Goal: Navigation & Orientation: Find specific page/section

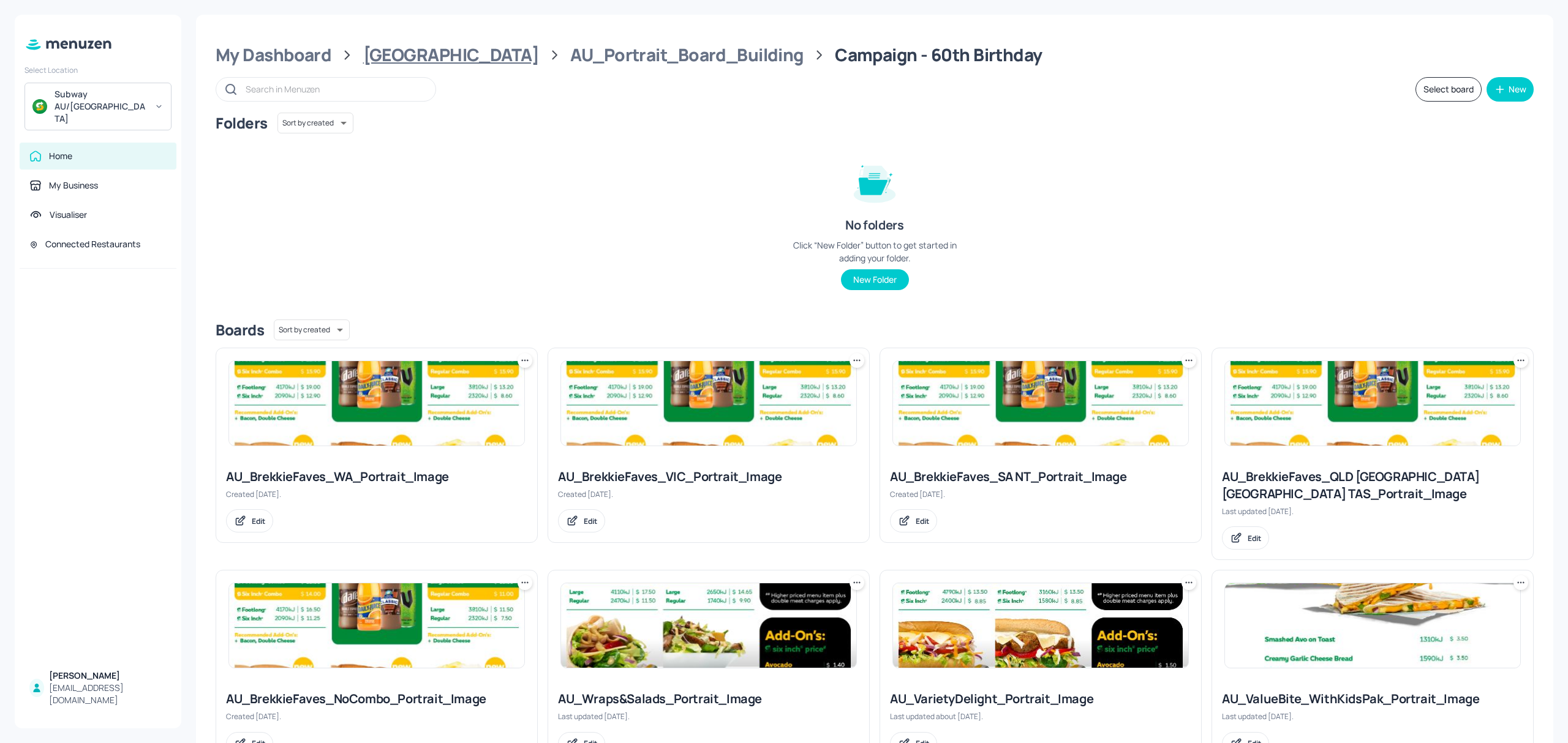
click at [427, 55] on div "[GEOGRAPHIC_DATA]" at bounding box center [451, 55] width 176 height 22
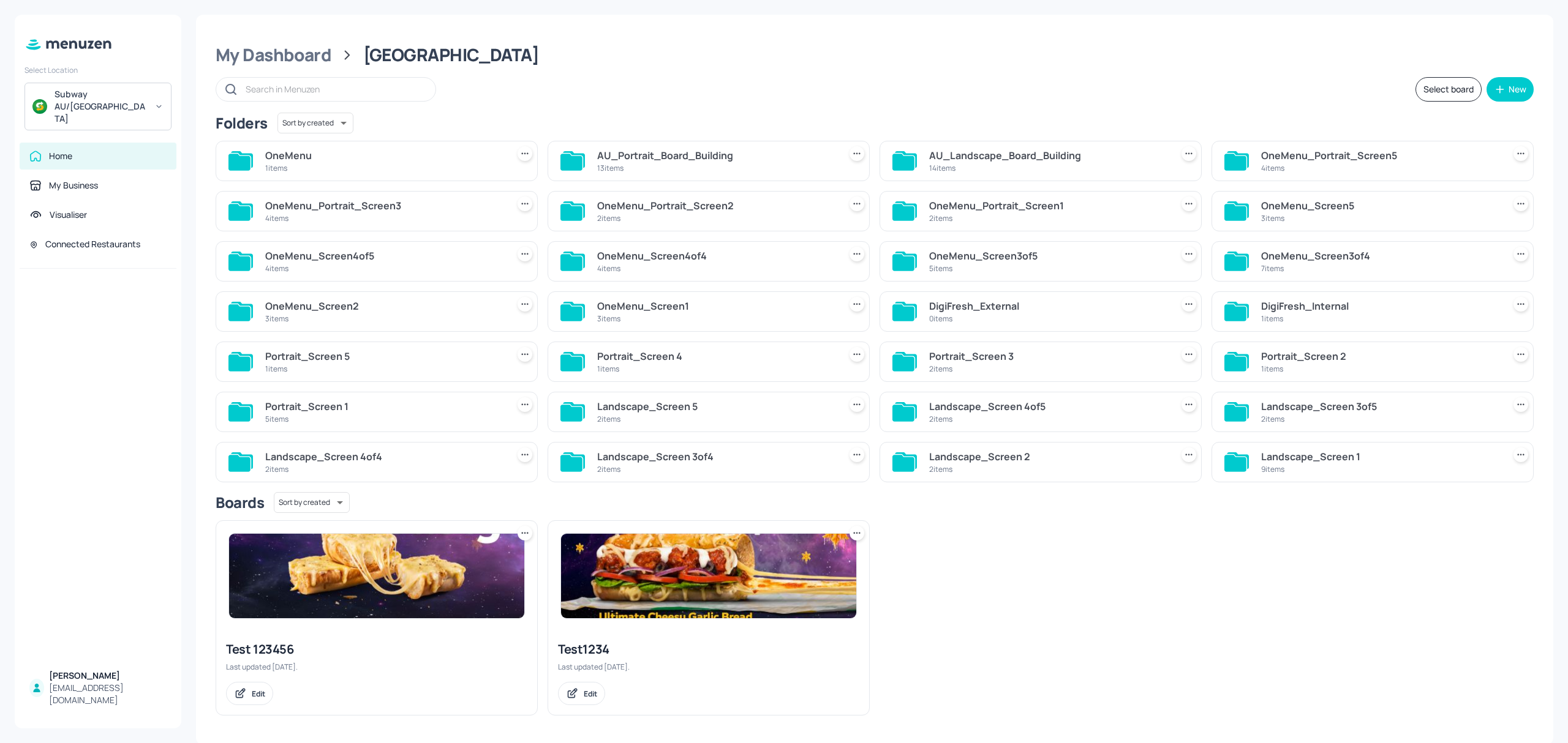
click at [987, 160] on div "AU_Landscape_Board_Building" at bounding box center [1047, 155] width 238 height 15
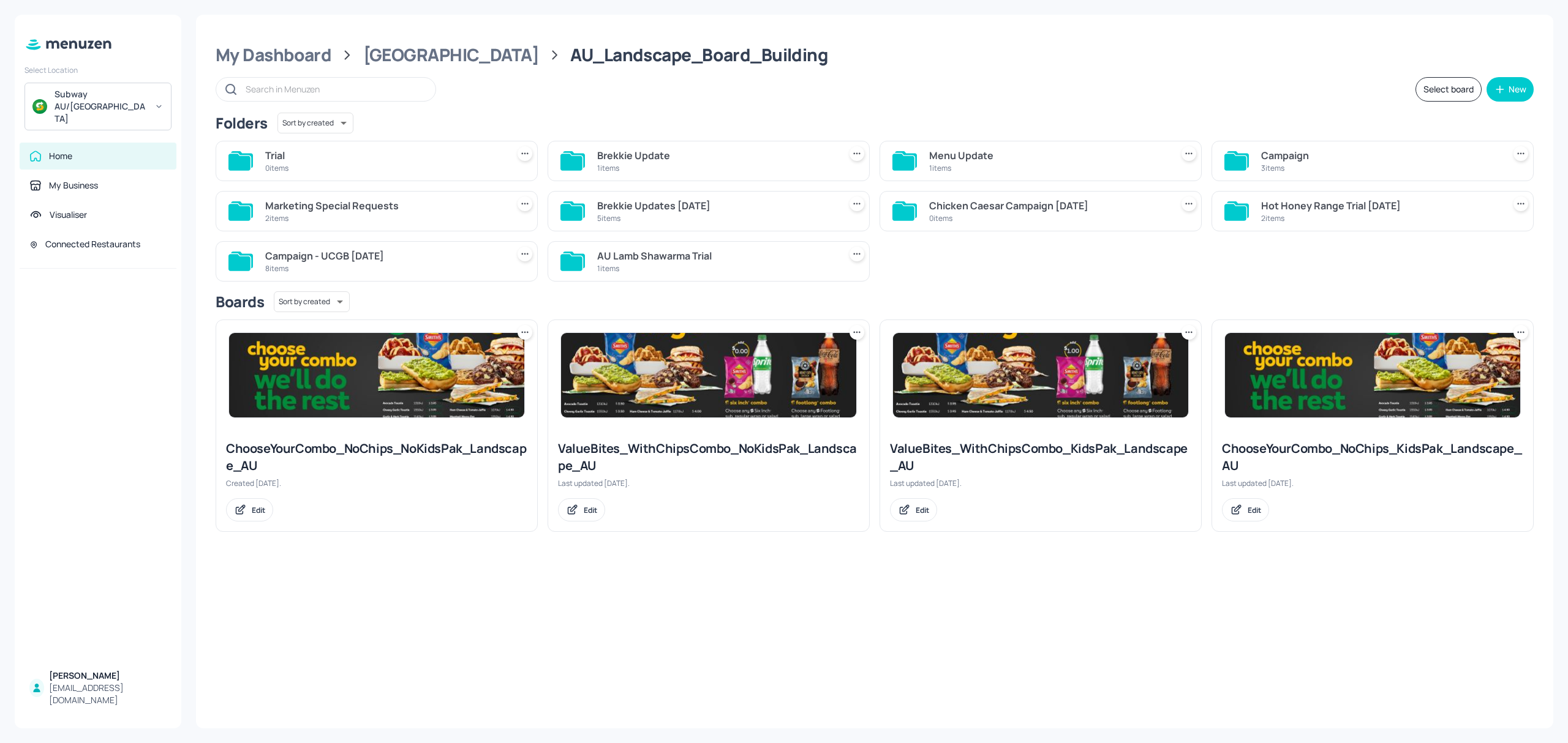
click at [965, 158] on div "Menu Update" at bounding box center [1047, 155] width 238 height 15
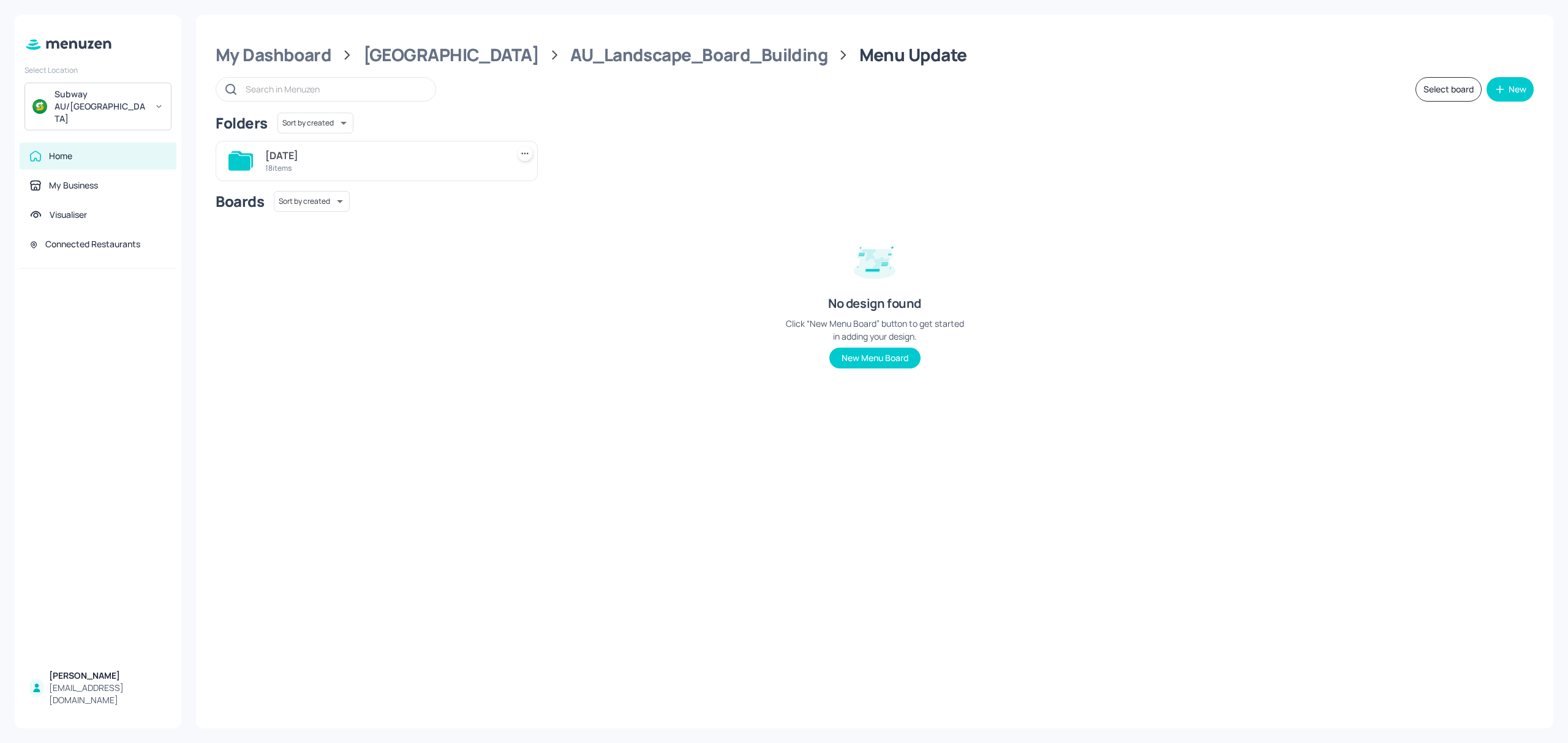
click at [394, 160] on div "[DATE]" at bounding box center [384, 155] width 238 height 15
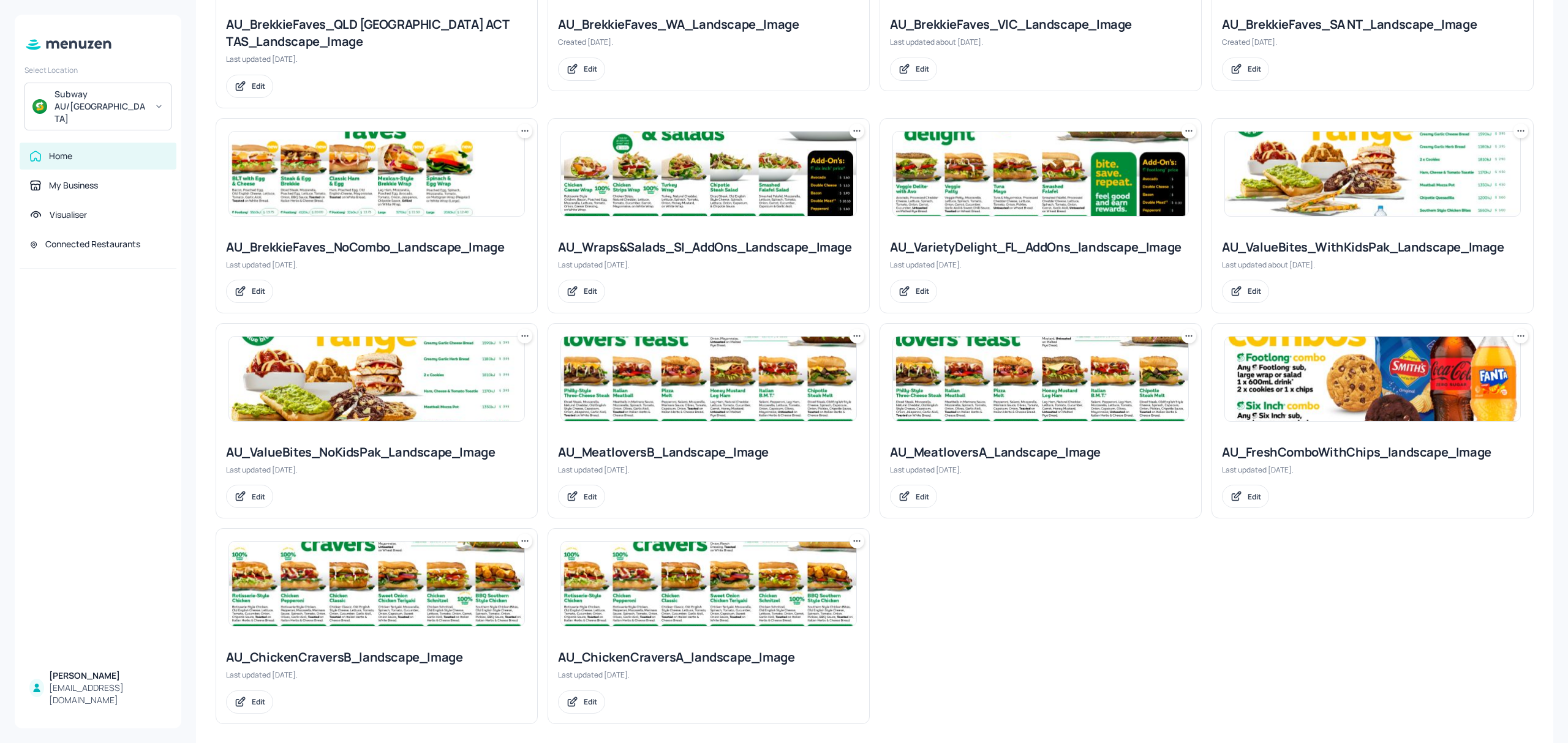
scroll to position [689, 0]
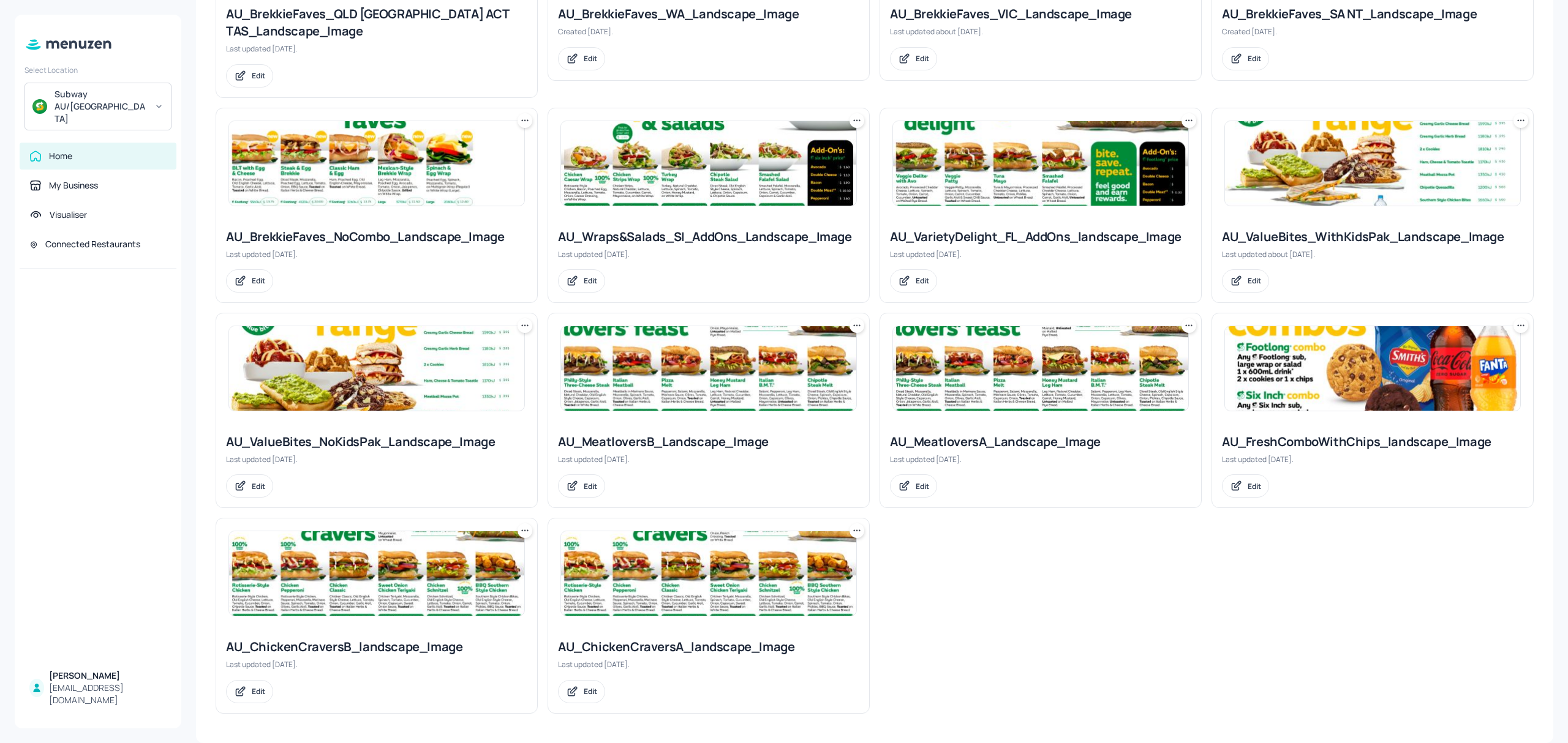
click at [1363, 183] on img at bounding box center [1373, 163] width 295 height 85
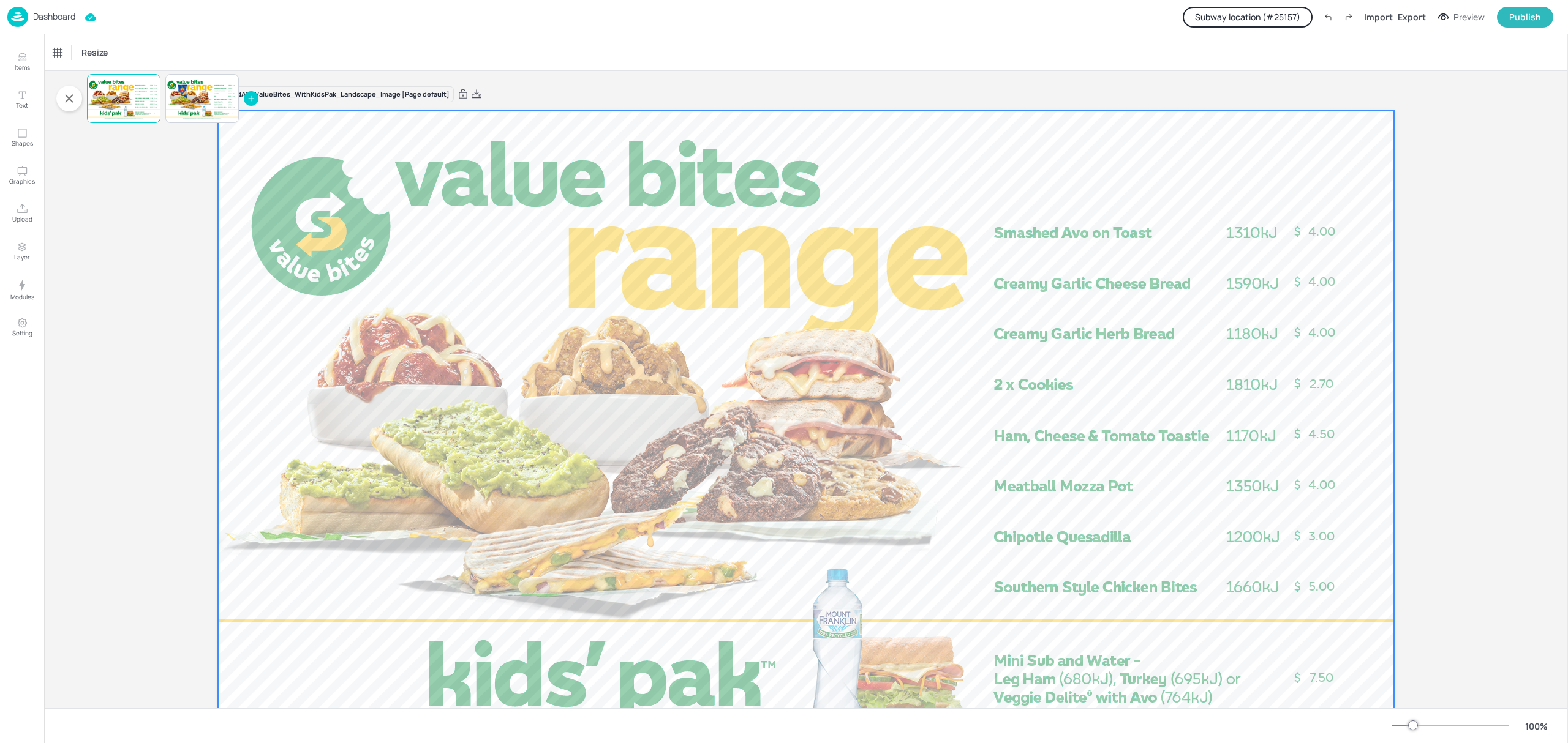
scroll to position [94, 0]
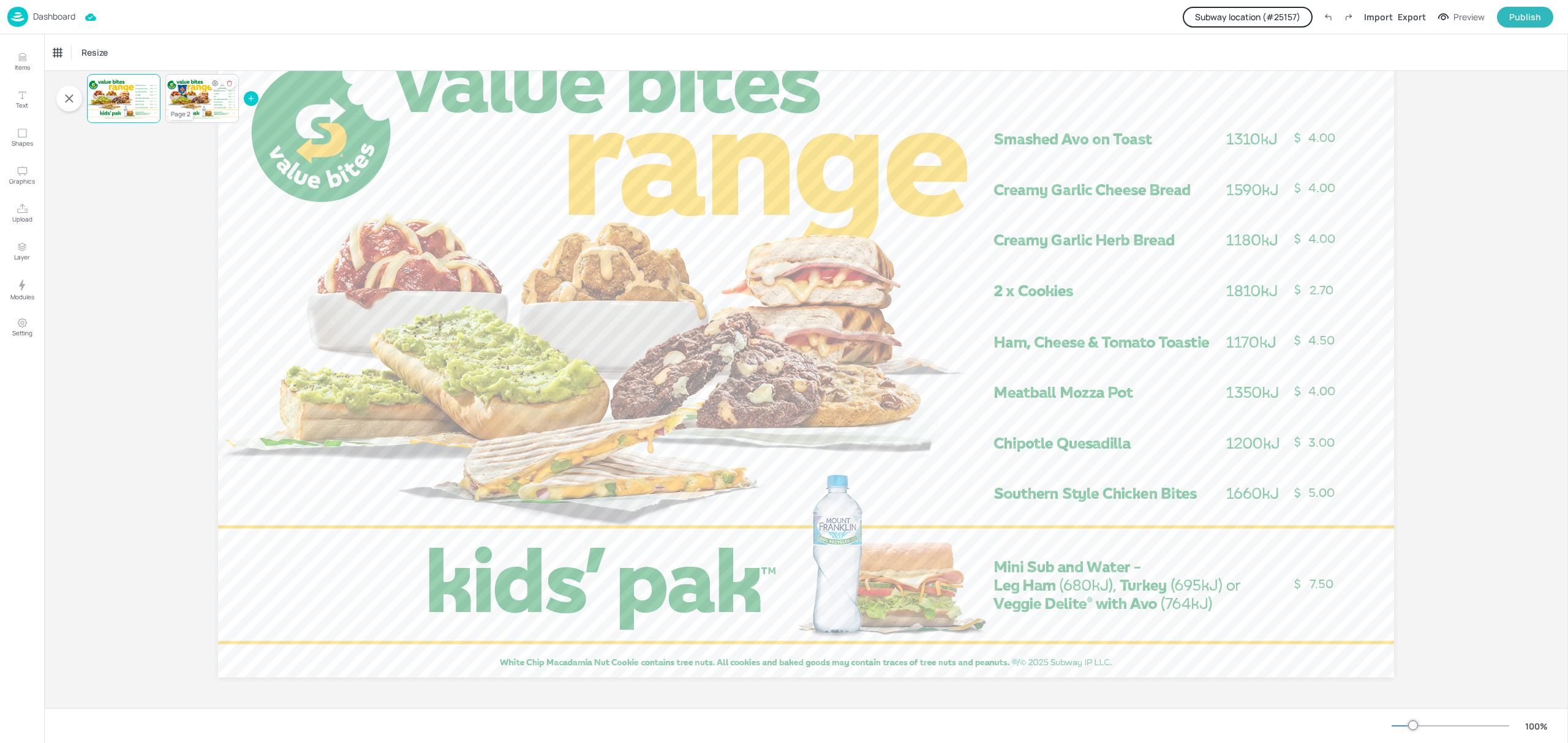
click at [184, 93] on div at bounding box center [202, 98] width 74 height 41
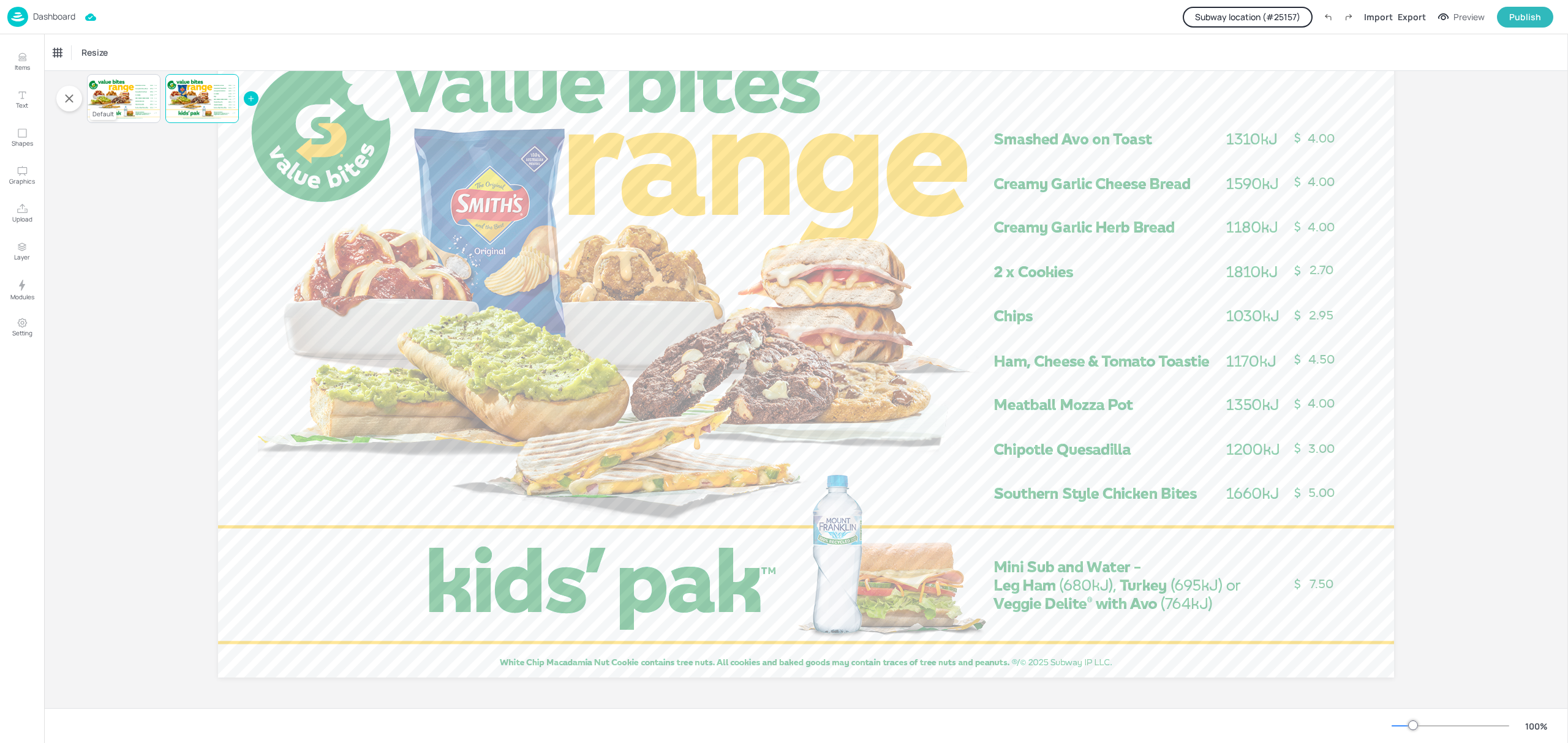
click at [115, 95] on div at bounding box center [123, 98] width 74 height 41
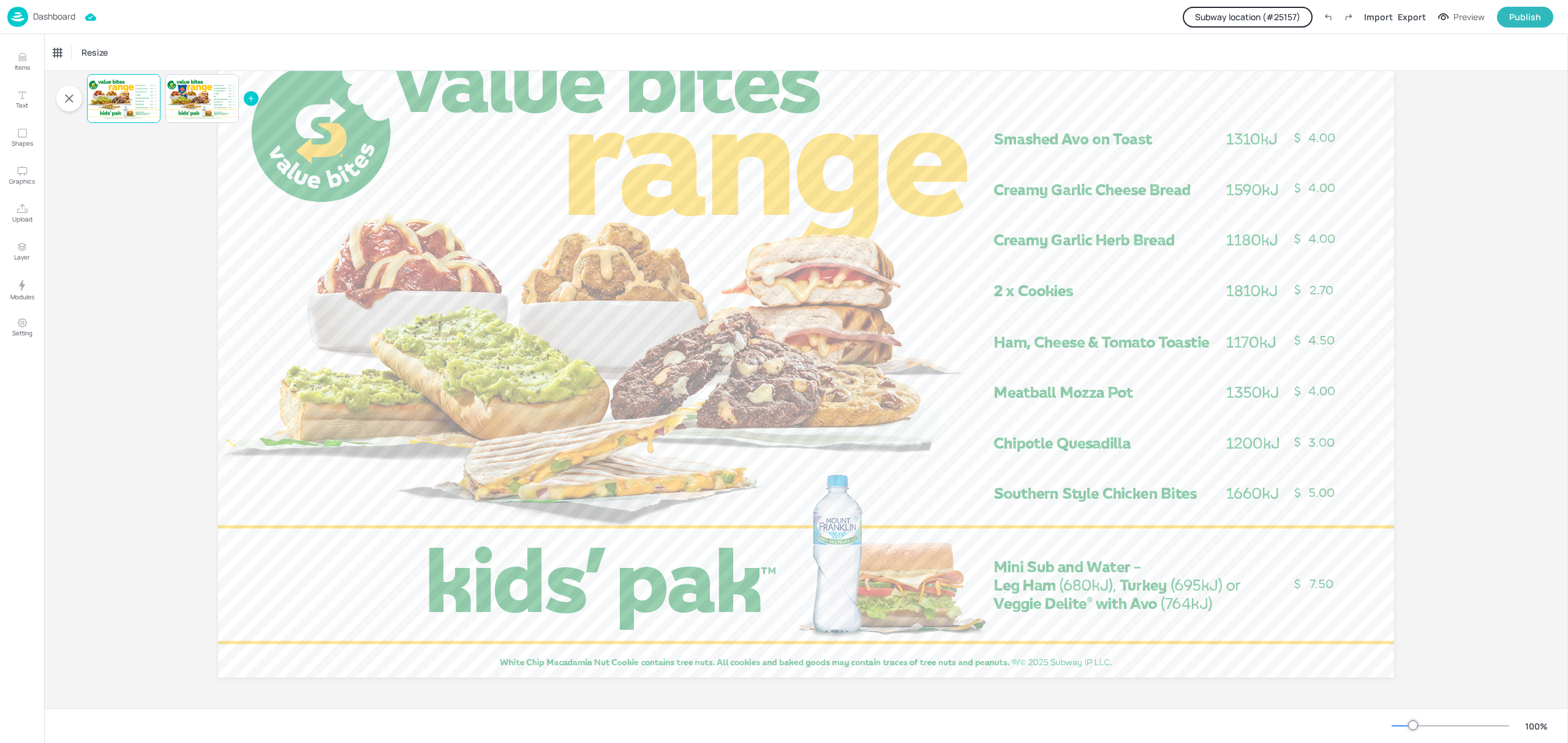
click at [55, 20] on p "Dashboard" at bounding box center [54, 16] width 42 height 8
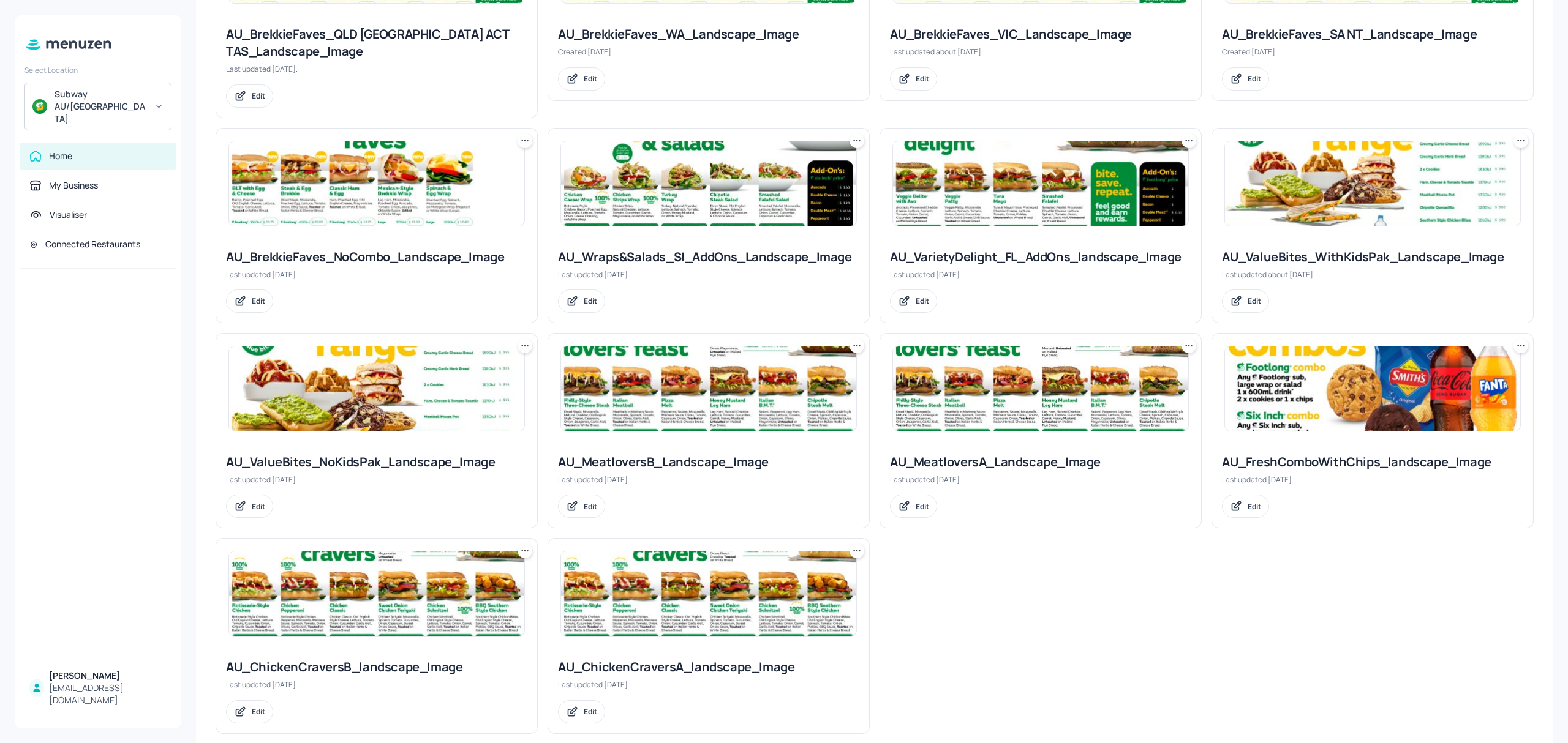
scroll to position [689, 0]
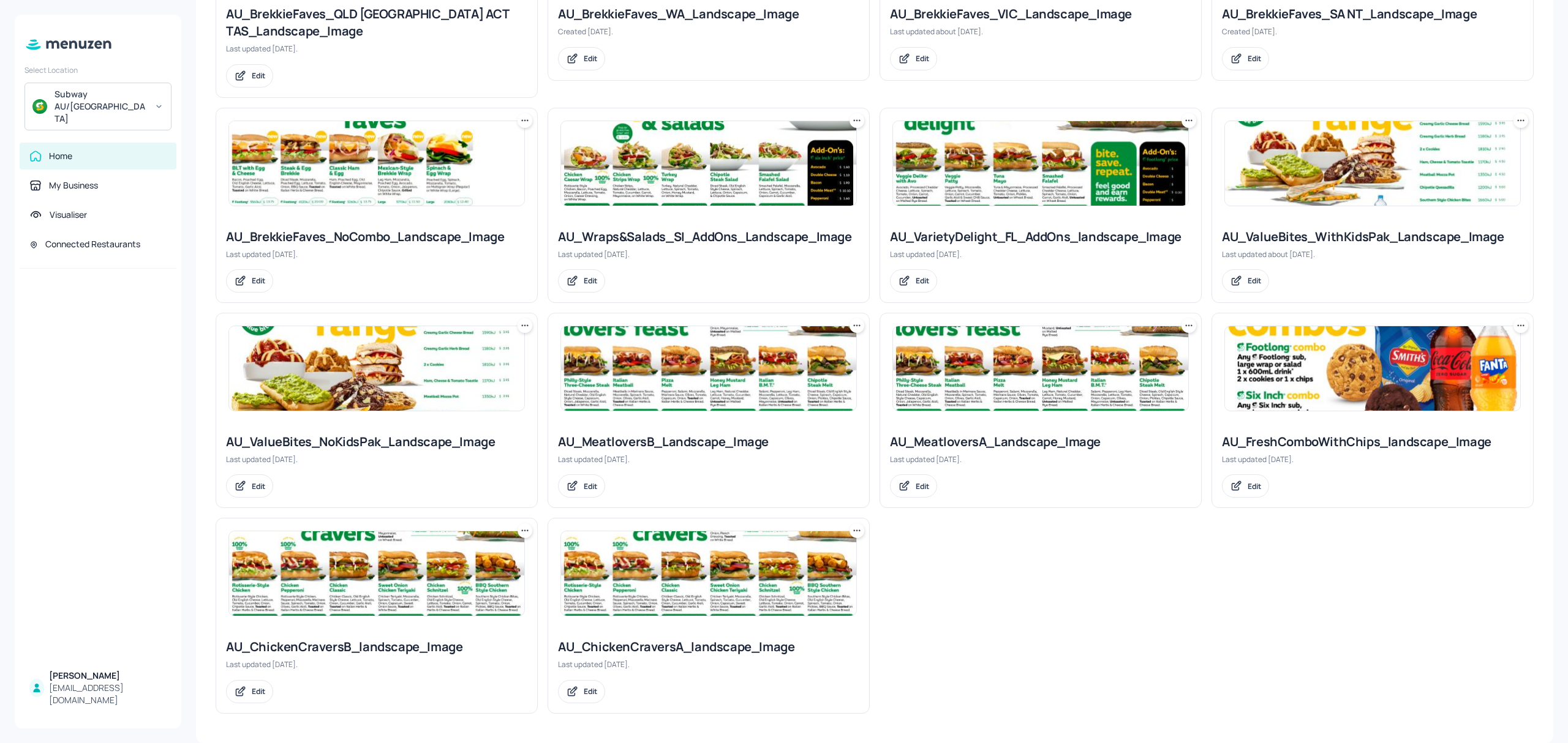
click at [402, 375] on img at bounding box center [376, 368] width 295 height 85
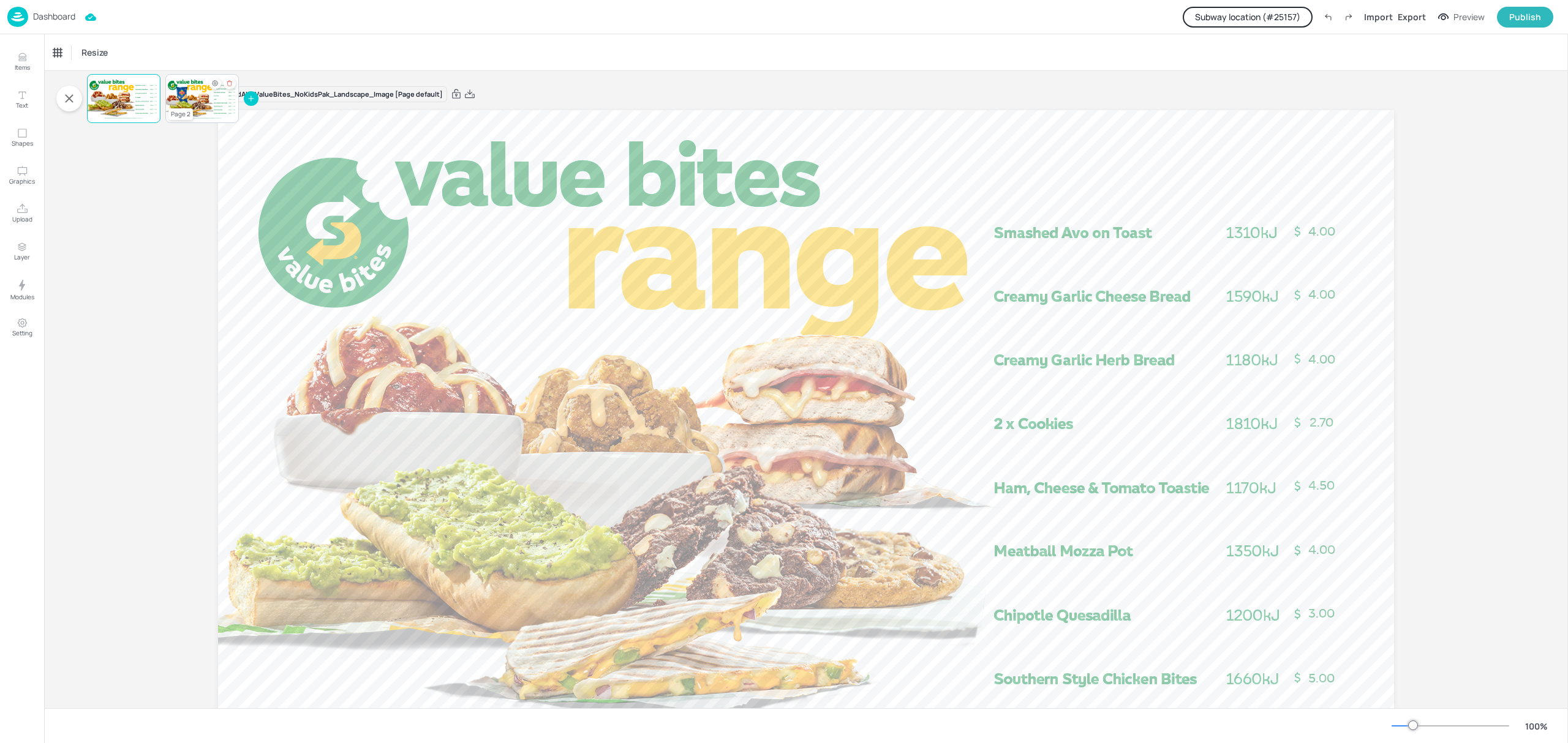
click at [194, 99] on div at bounding box center [202, 98] width 74 height 41
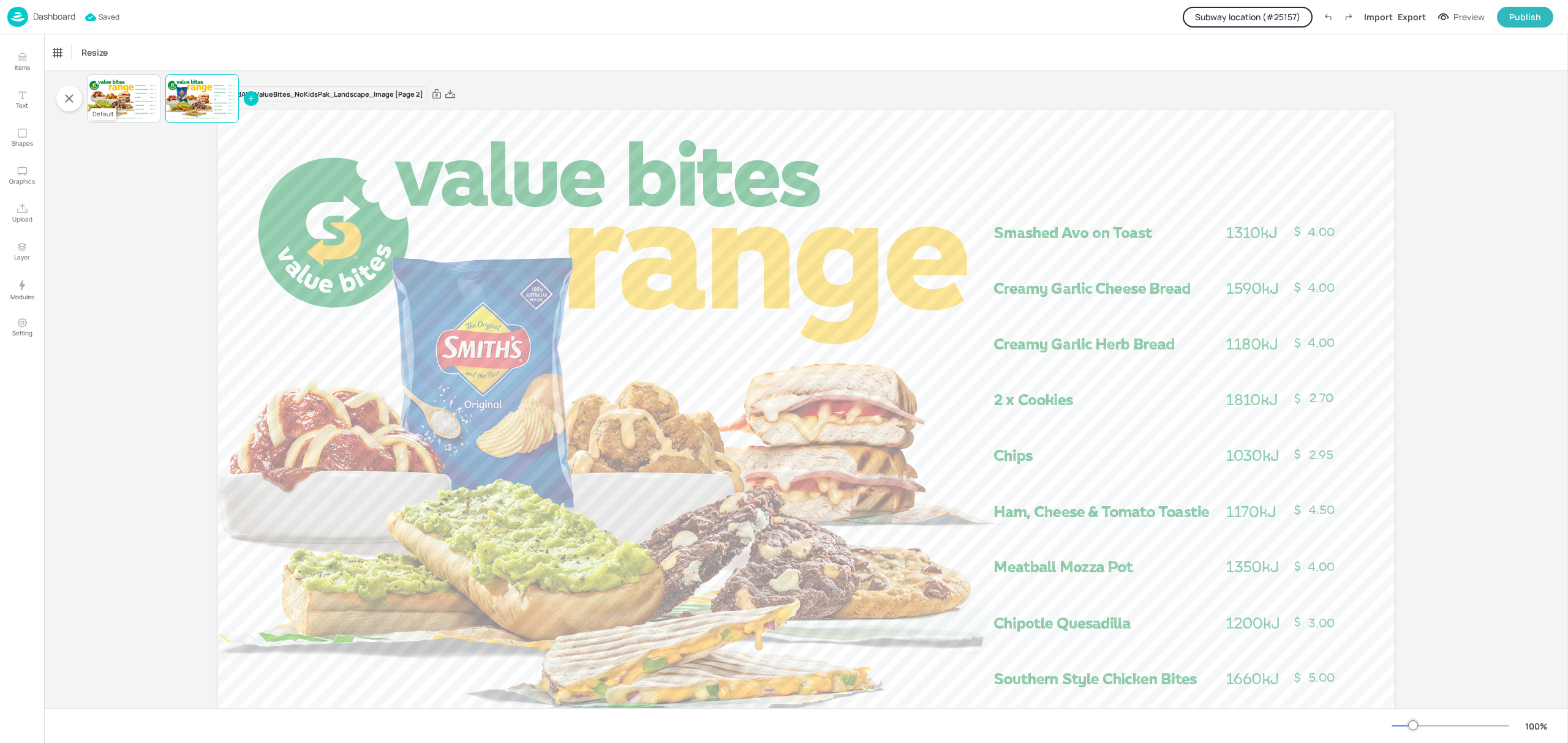
click at [113, 83] on div at bounding box center [123, 98] width 74 height 41
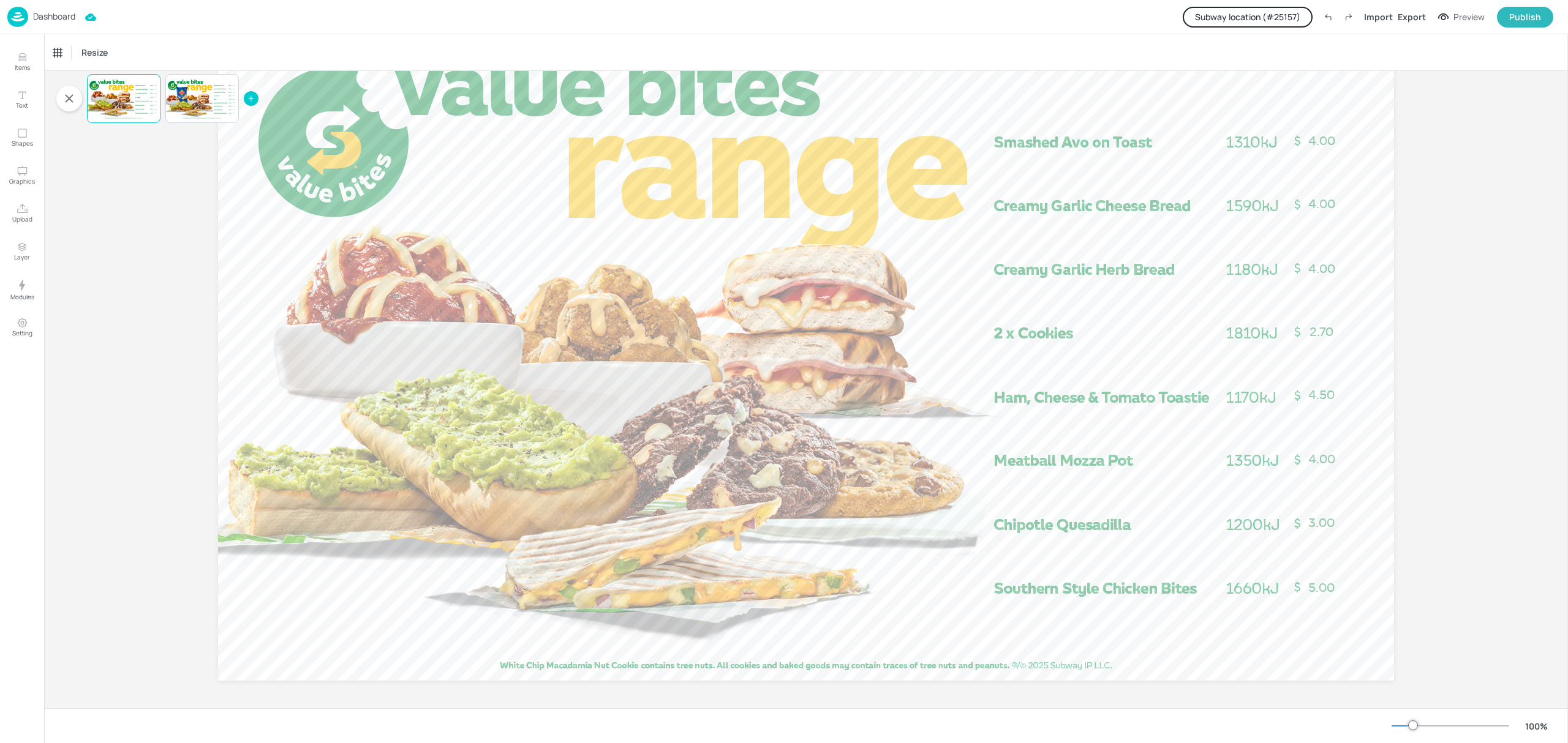
scroll to position [94, 0]
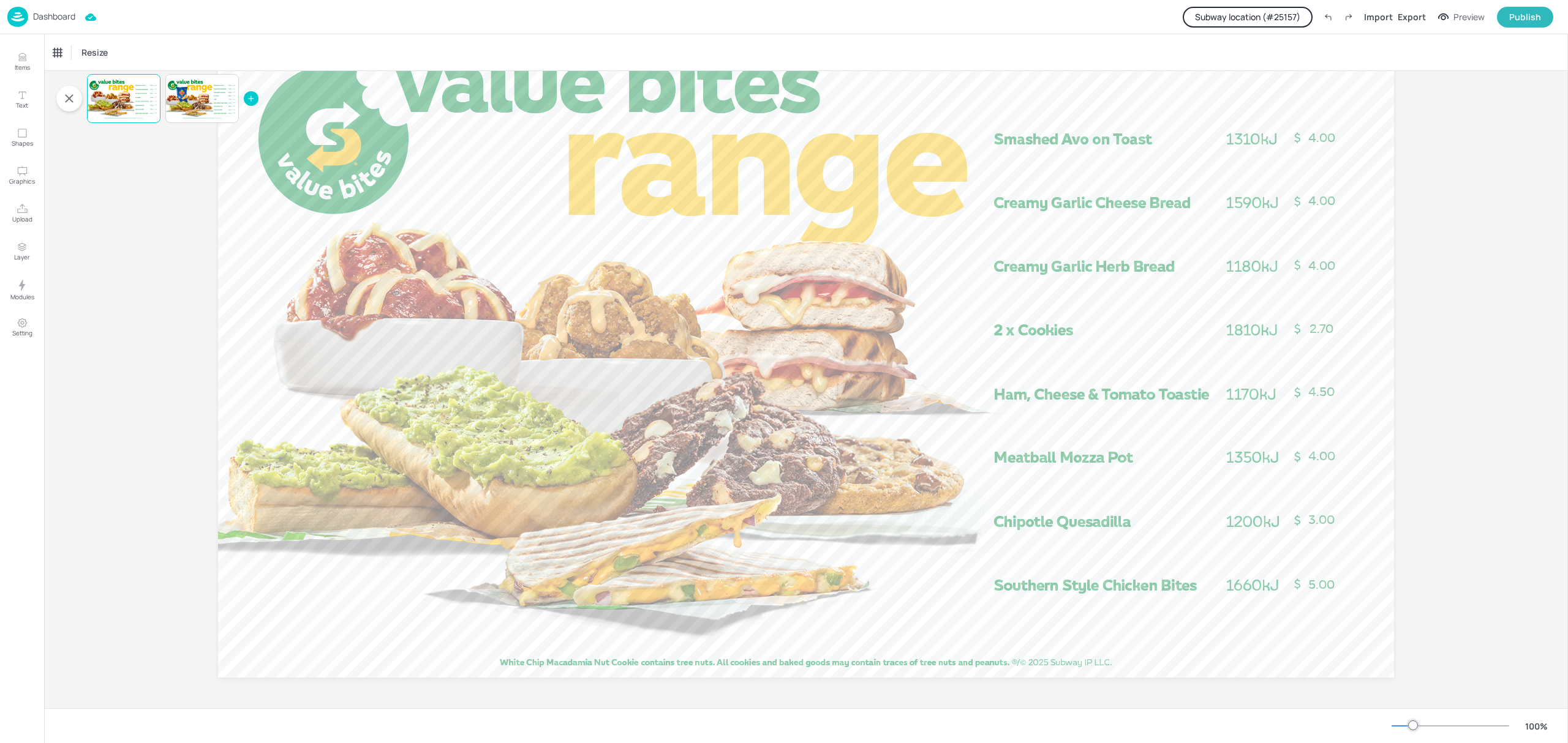
click at [50, 15] on p "Dashboard" at bounding box center [54, 16] width 42 height 8
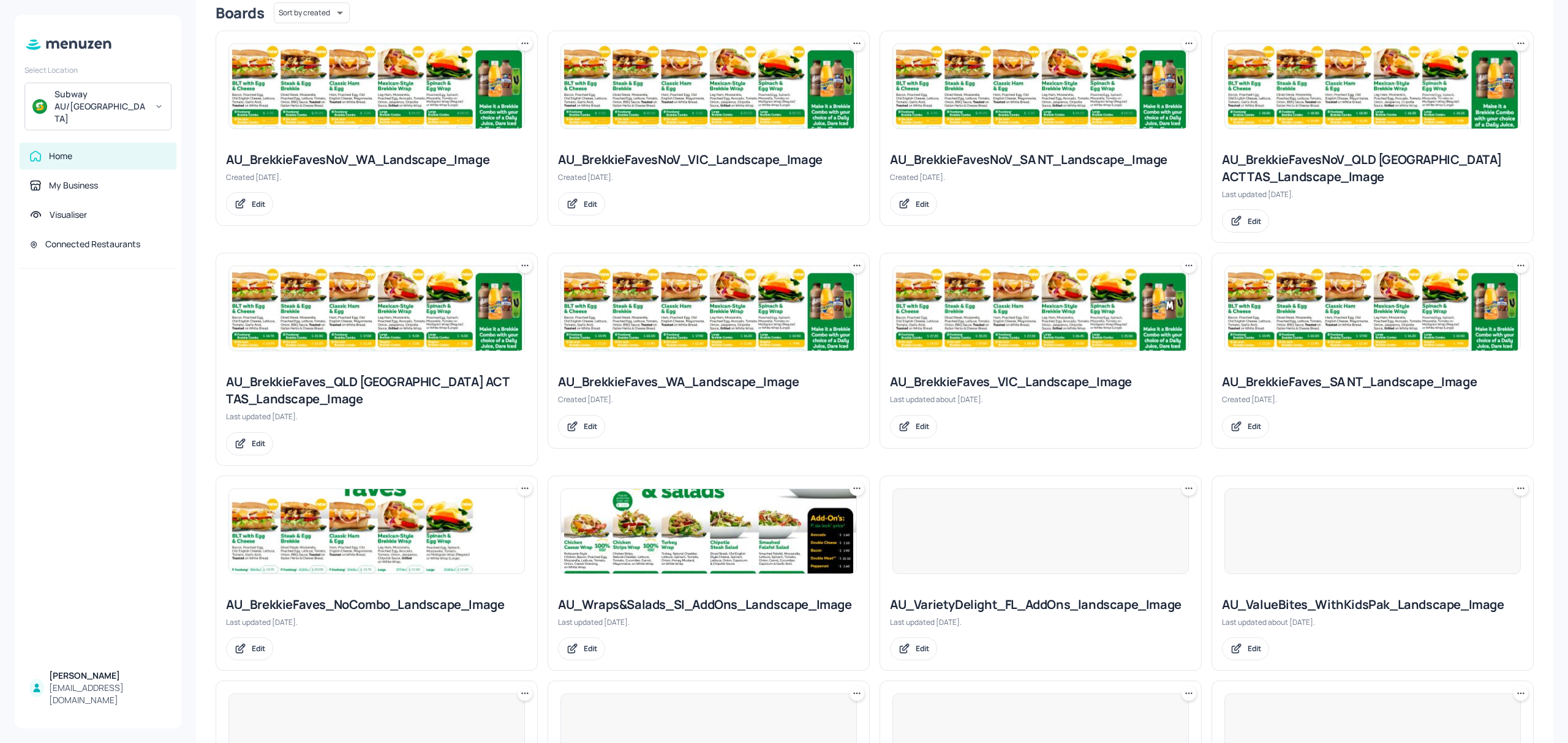
scroll to position [326, 0]
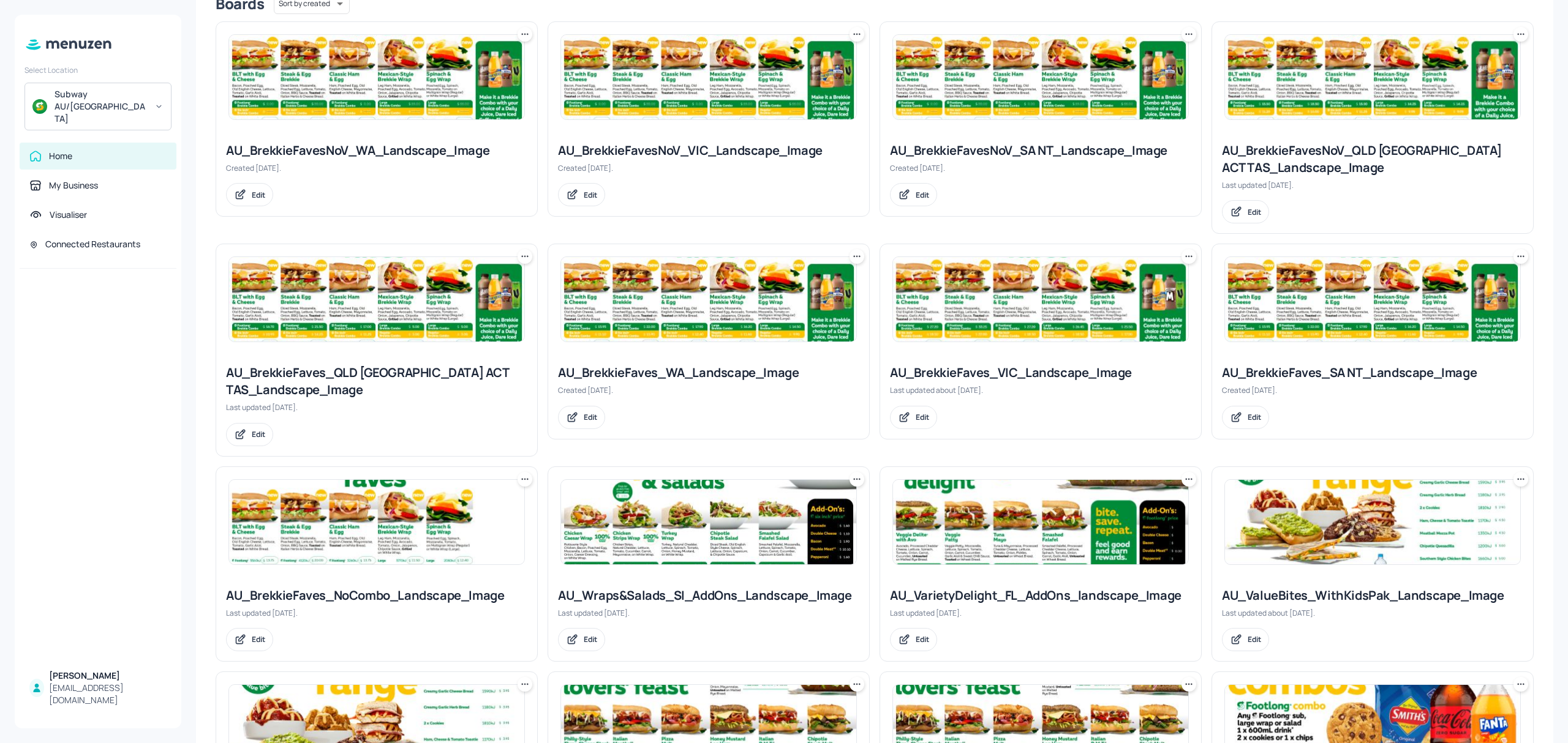
click at [1312, 539] on img at bounding box center [1373, 522] width 295 height 85
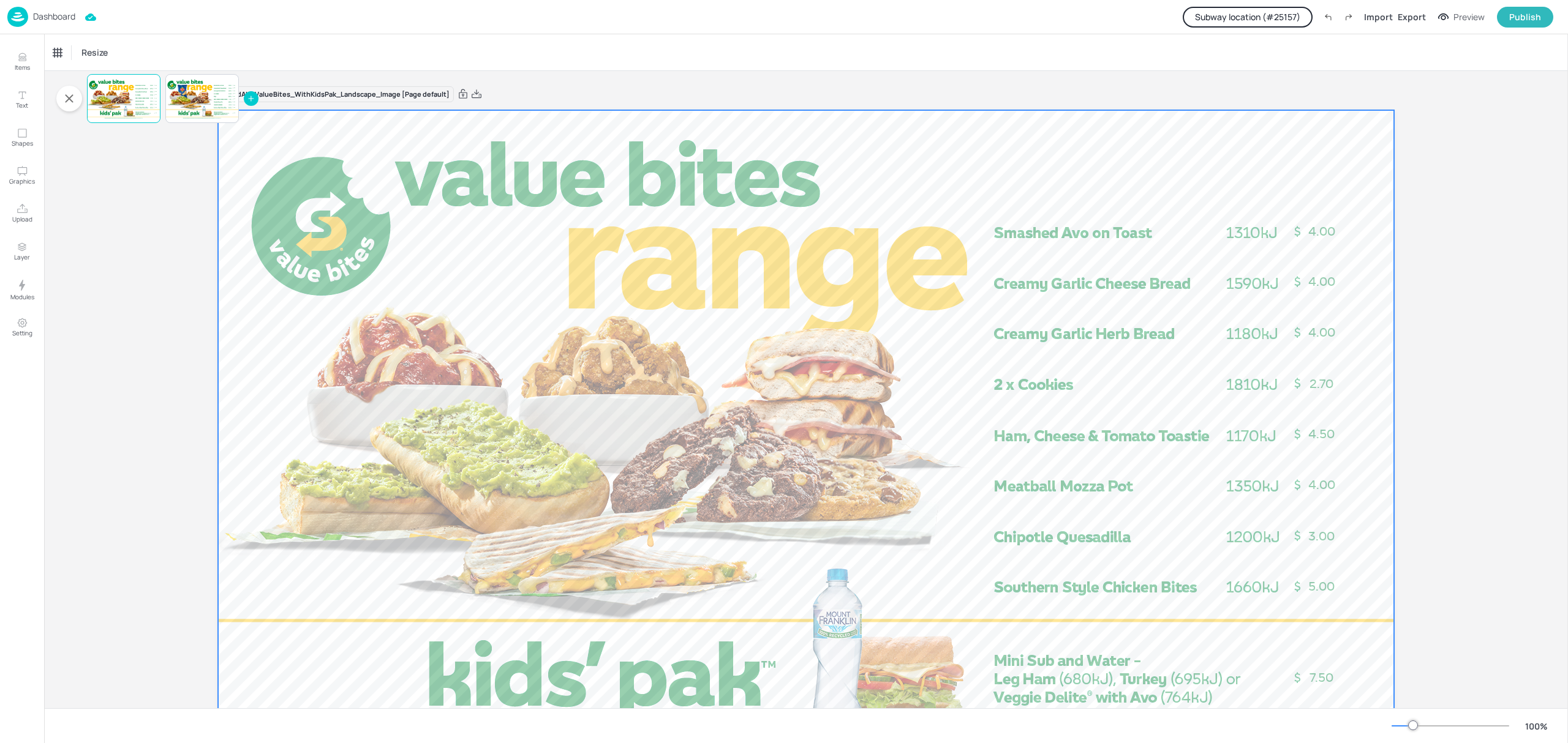
scroll to position [94, 0]
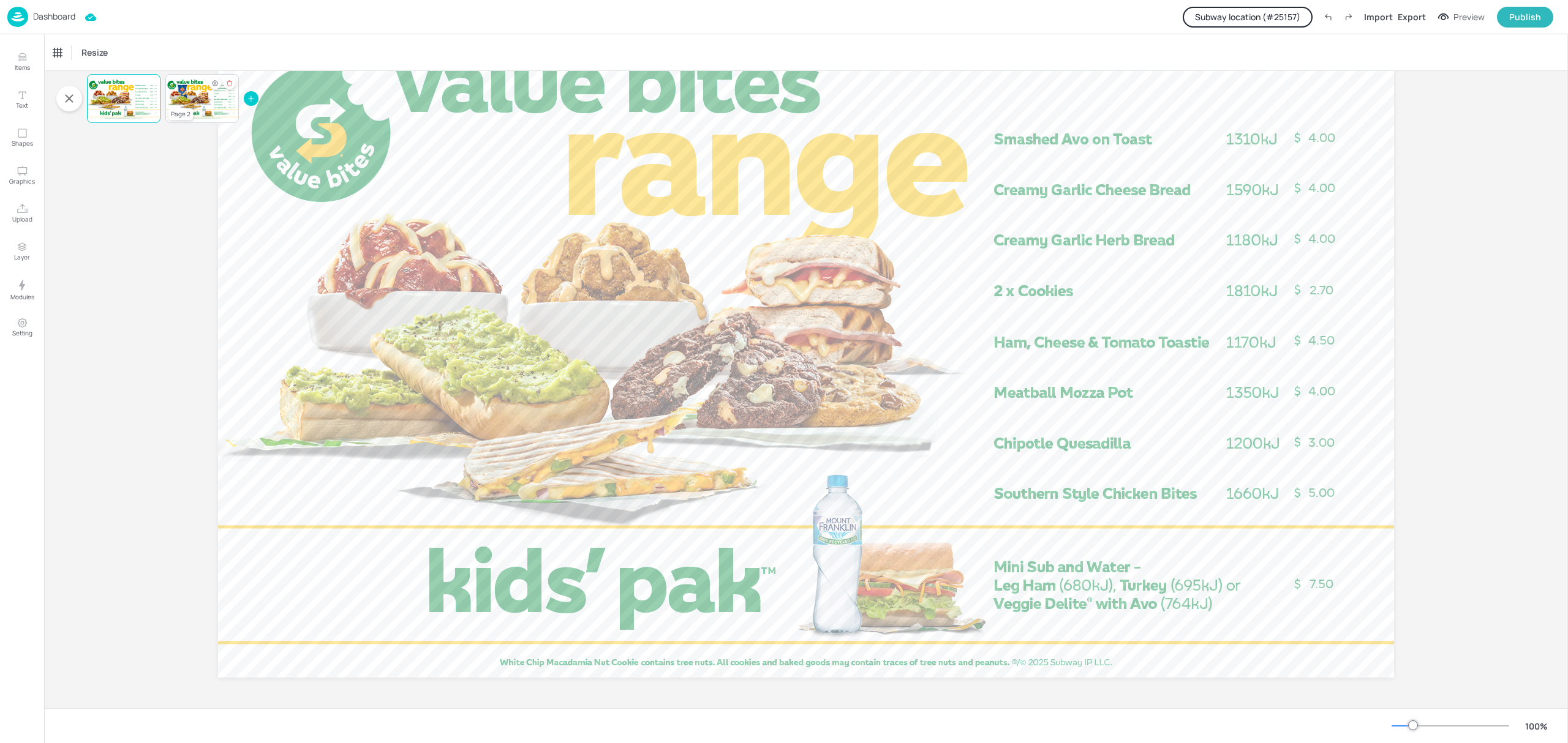
click at [192, 102] on div at bounding box center [202, 98] width 74 height 41
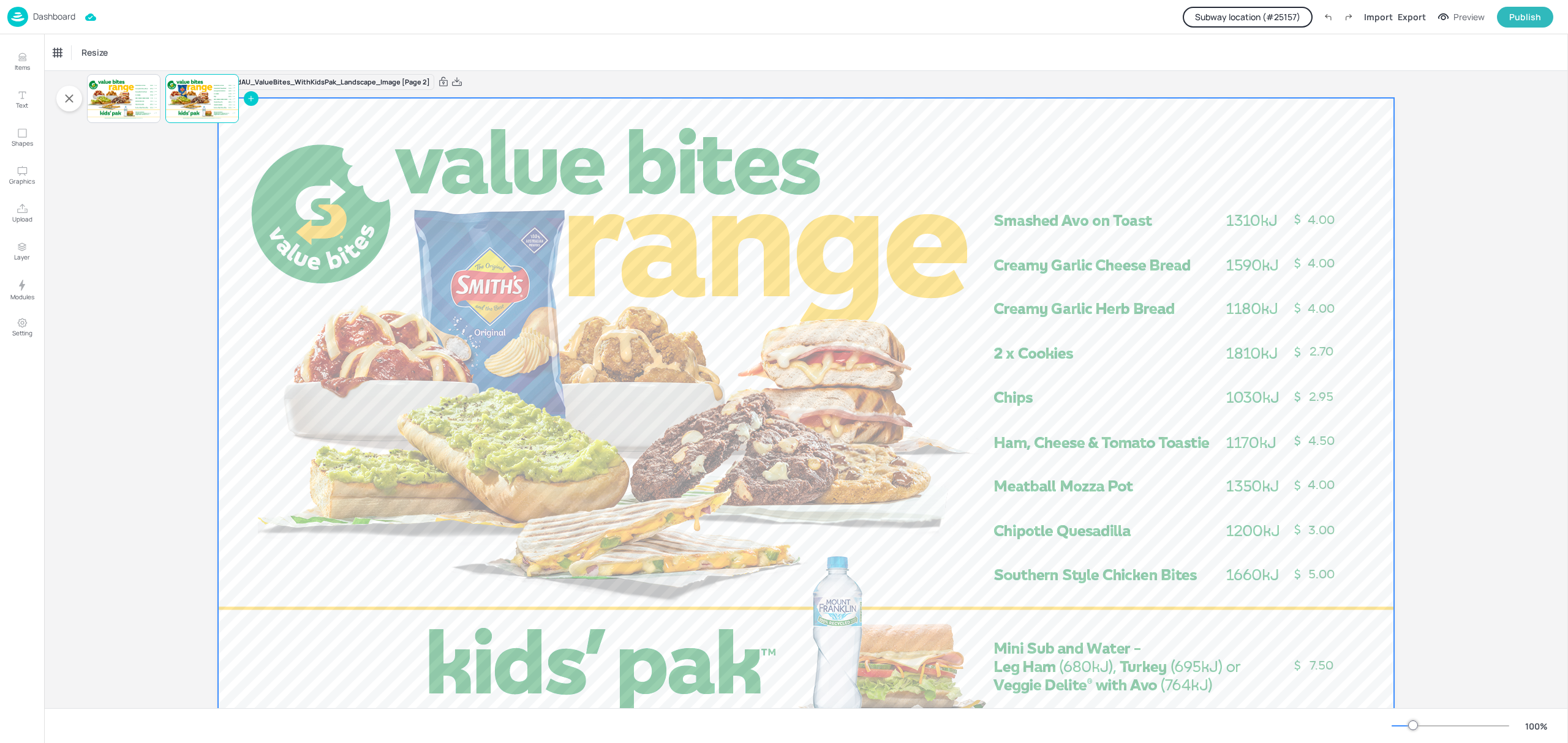
scroll to position [0, 0]
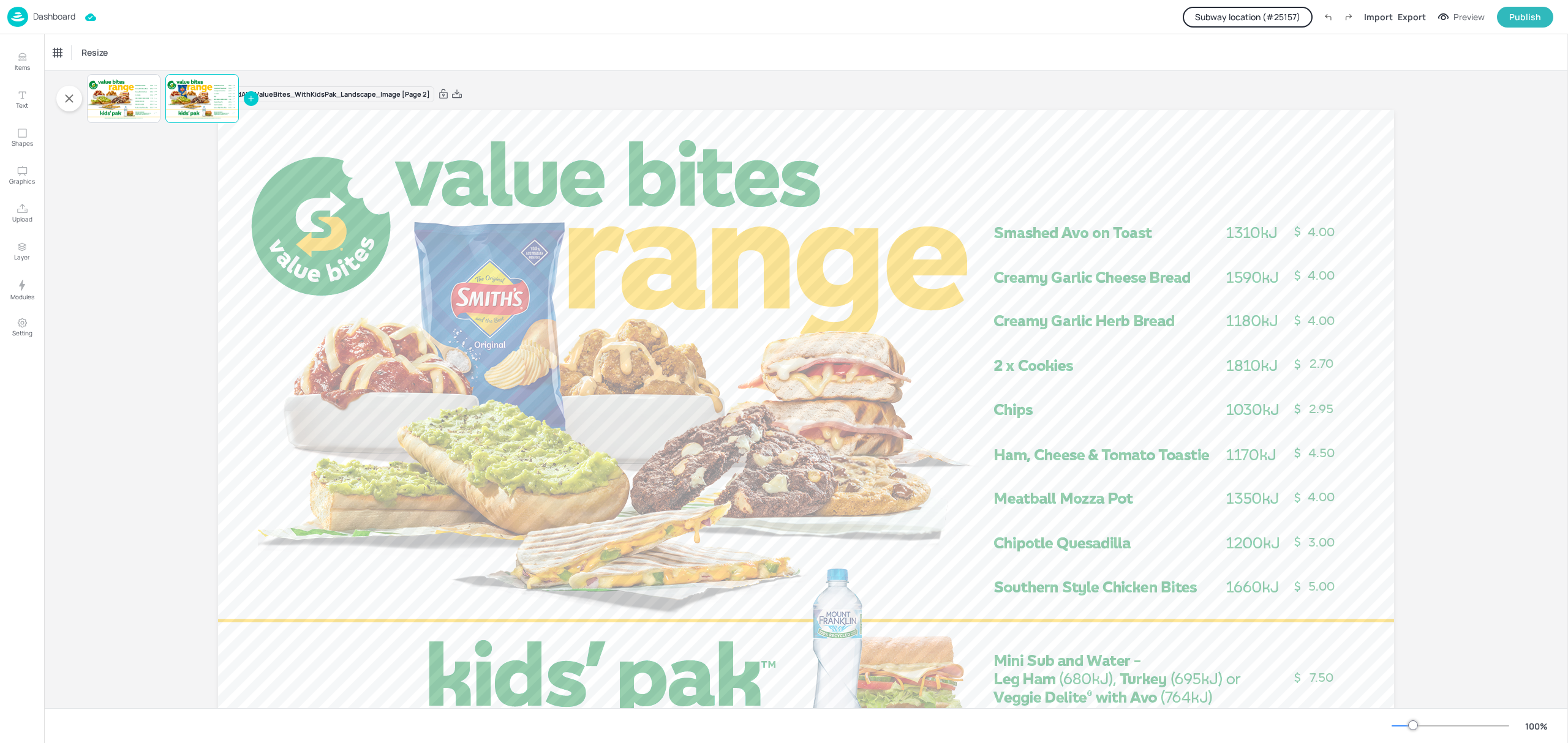
click at [167, 412] on div "Board AU_ValueBites_WithKidsPak_Landscape_Image [Page 2] 5.00 3.00 2.70 4.50 4.…" at bounding box center [806, 436] width 1524 height 731
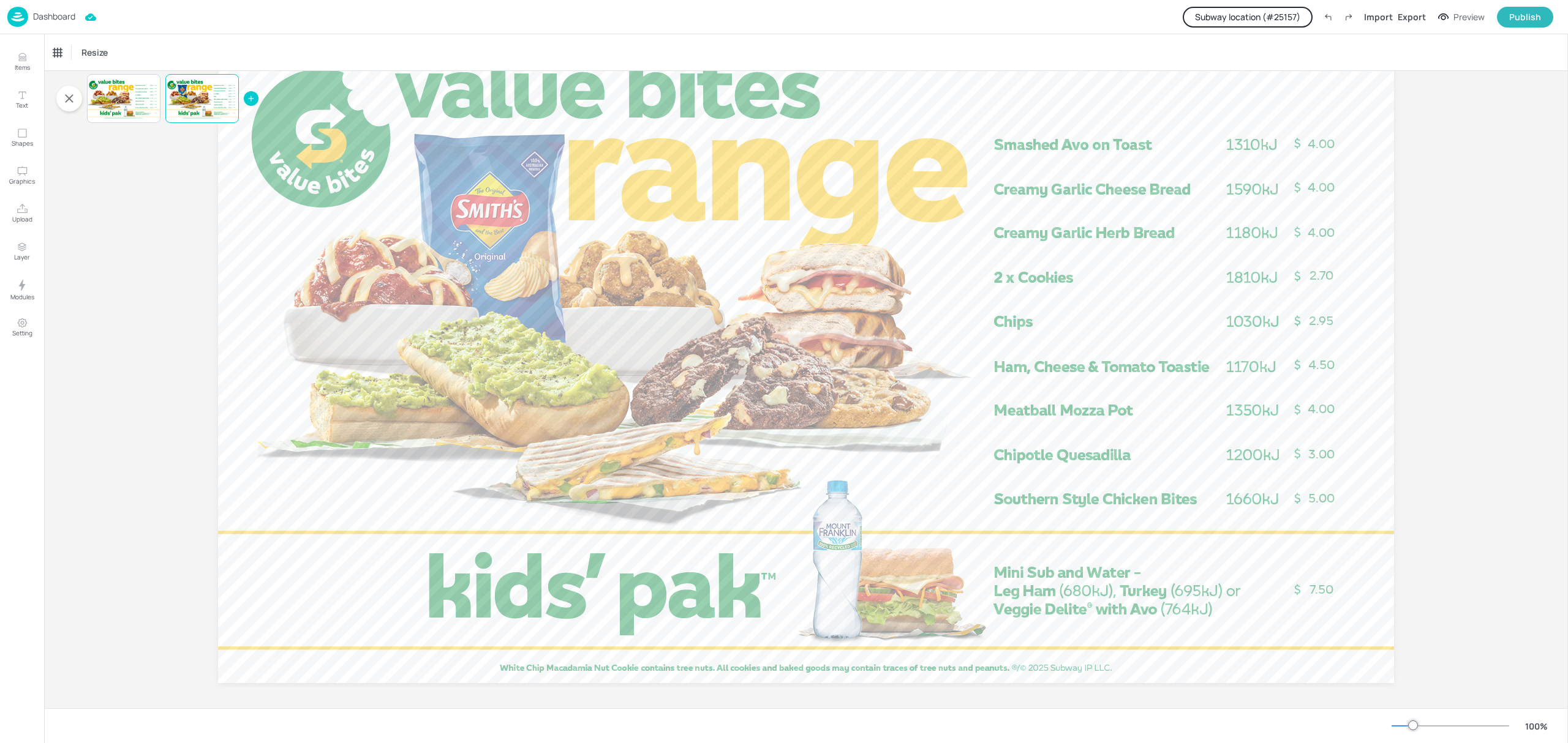
scroll to position [94, 0]
